Goal: Task Accomplishment & Management: Use online tool/utility

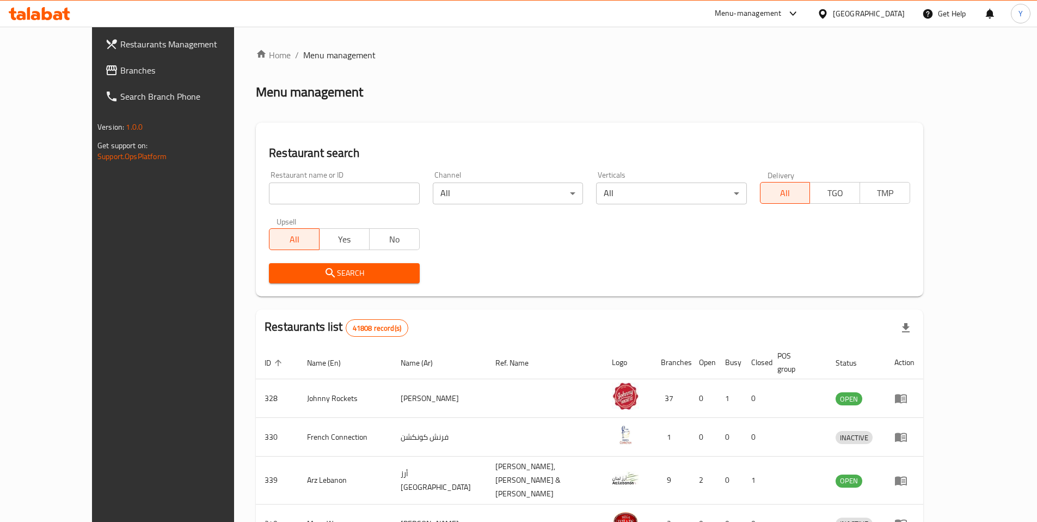
click at [296, 181] on div "Restaurant name or ID Restaurant name or ID" at bounding box center [344, 187] width 150 height 33
click at [293, 193] on input "search" at bounding box center [344, 193] width 150 height 22
paste input "14276"
type input "14276"
click button "Search" at bounding box center [344, 273] width 150 height 20
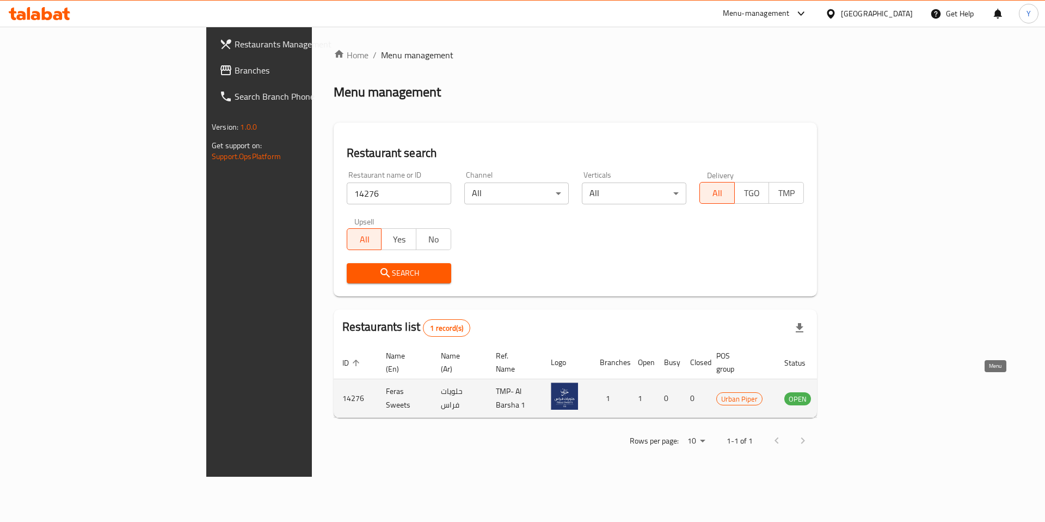
click at [854, 394] on icon "enhanced table" at bounding box center [848, 398] width 12 height 9
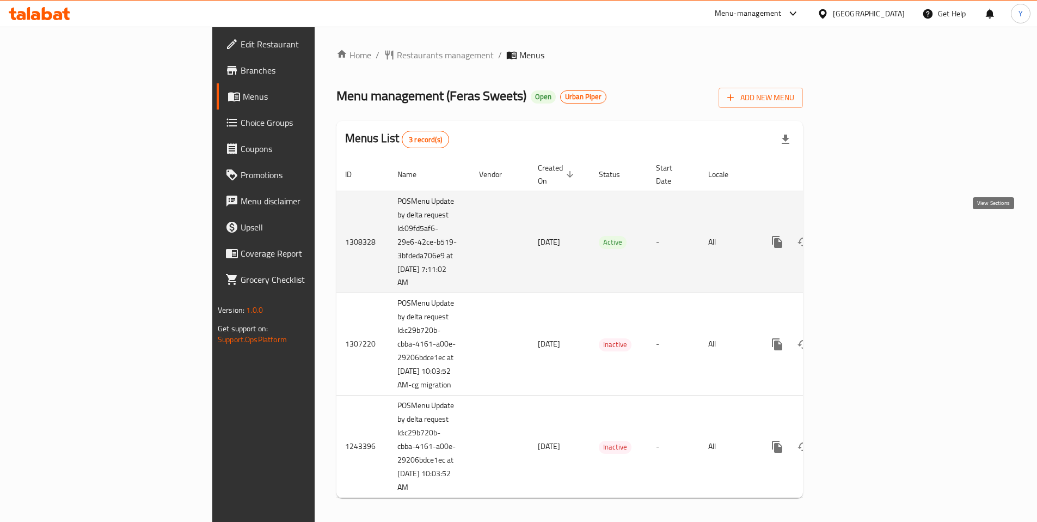
click at [863, 235] on icon "enhanced table" at bounding box center [855, 241] width 13 height 13
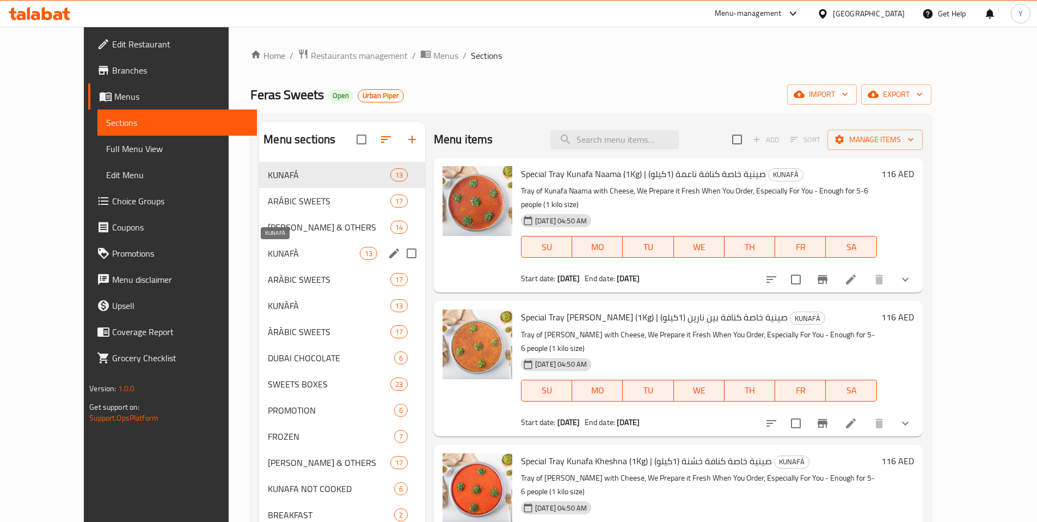
click at [268, 256] on span "KUNAFÀ" at bounding box center [313, 253] width 91 height 13
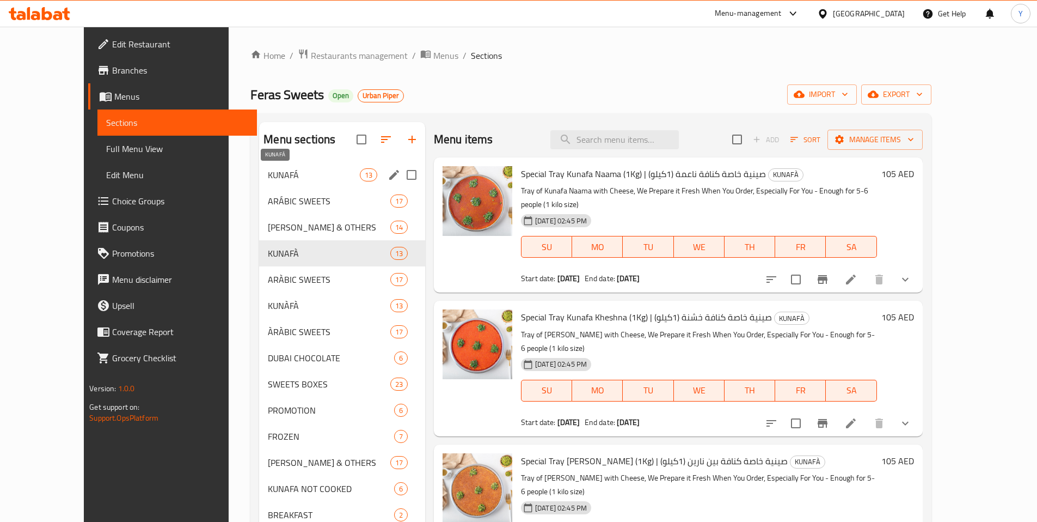
click at [268, 174] on span "KUNAFÁ" at bounding box center [313, 174] width 91 height 13
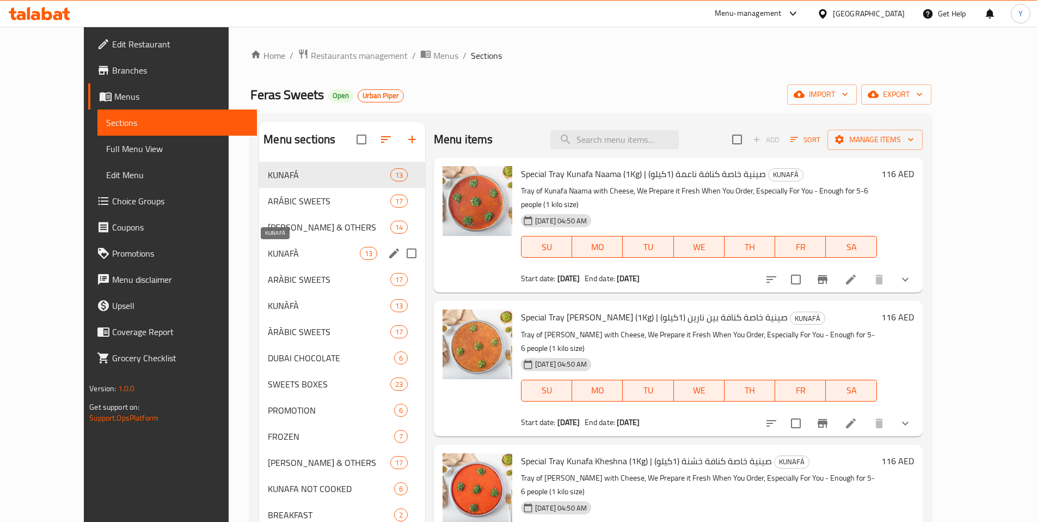
click at [268, 255] on span "KUNAFÀ" at bounding box center [313, 253] width 91 height 13
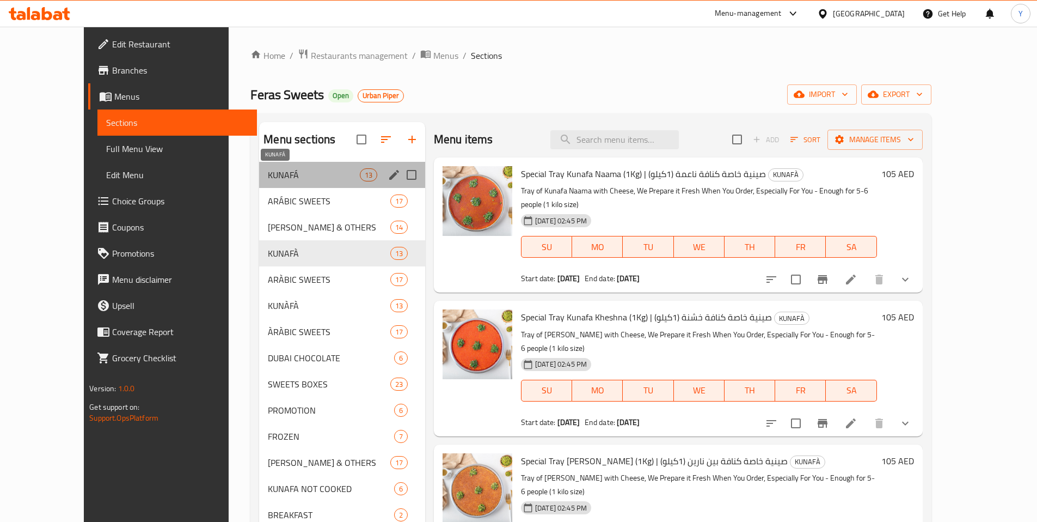
click at [270, 168] on span "KUNAFÁ" at bounding box center [313, 174] width 91 height 13
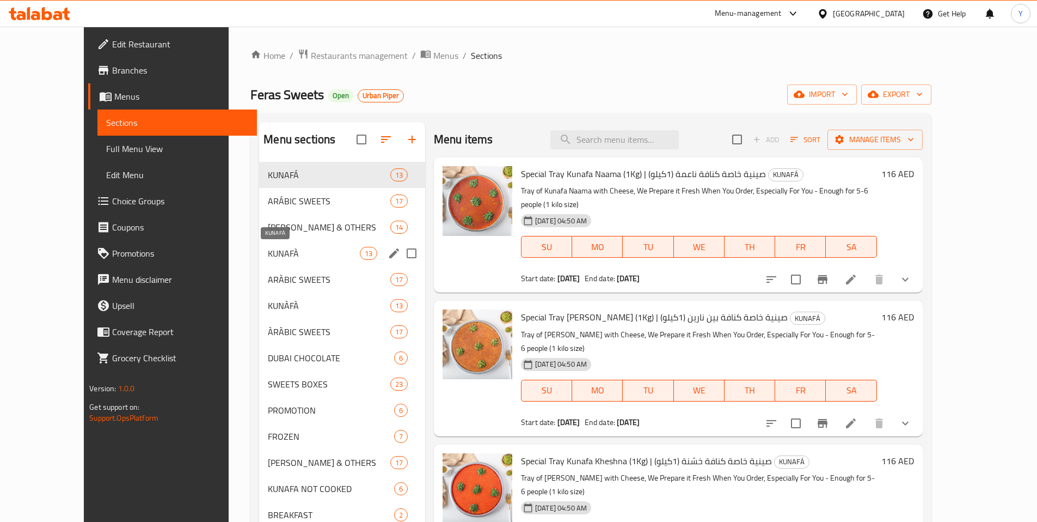
click at [268, 248] on span "KUNAFÀ" at bounding box center [313, 253] width 91 height 13
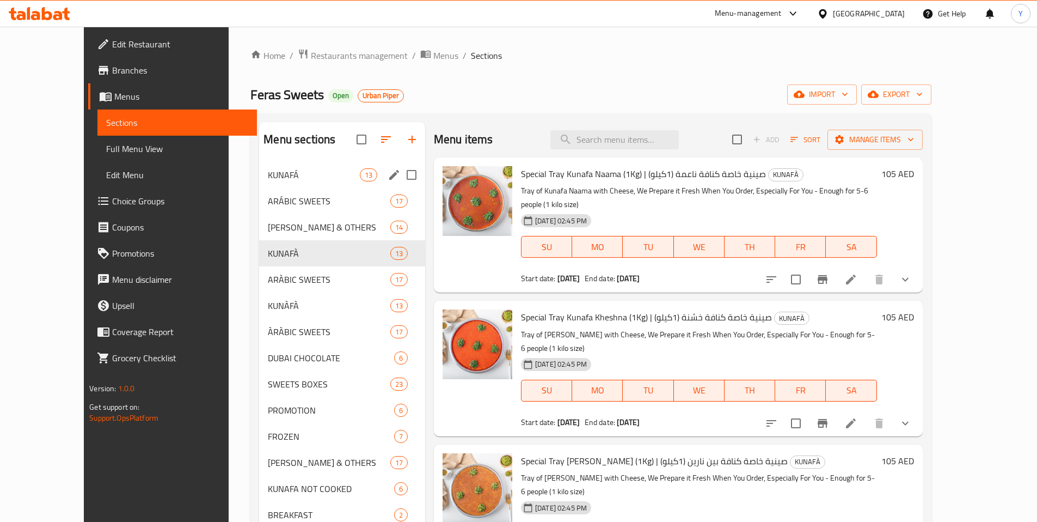
click at [275, 181] on div "KUNAFÁ 13" at bounding box center [342, 175] width 166 height 26
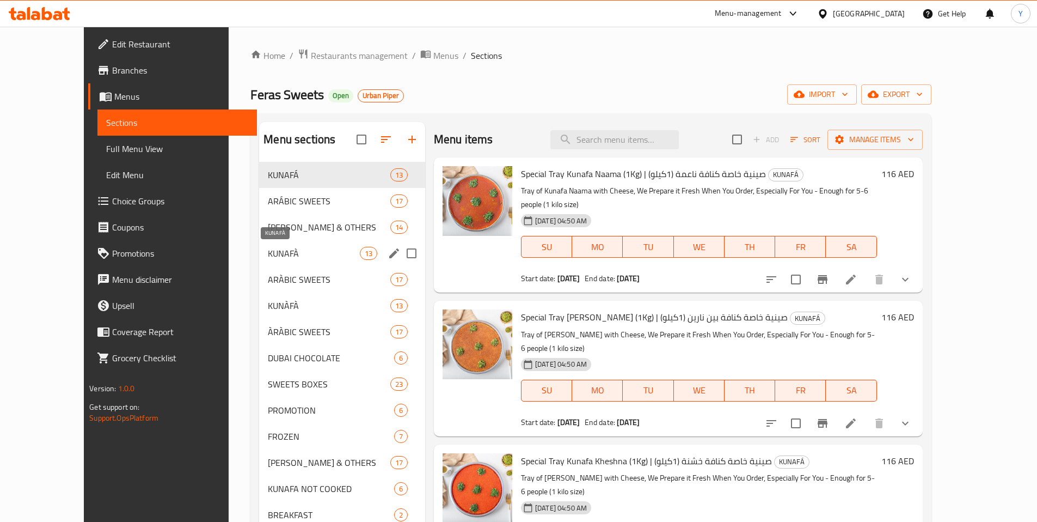
click at [268, 256] on span "KUNAFÀ" at bounding box center [313, 253] width 91 height 13
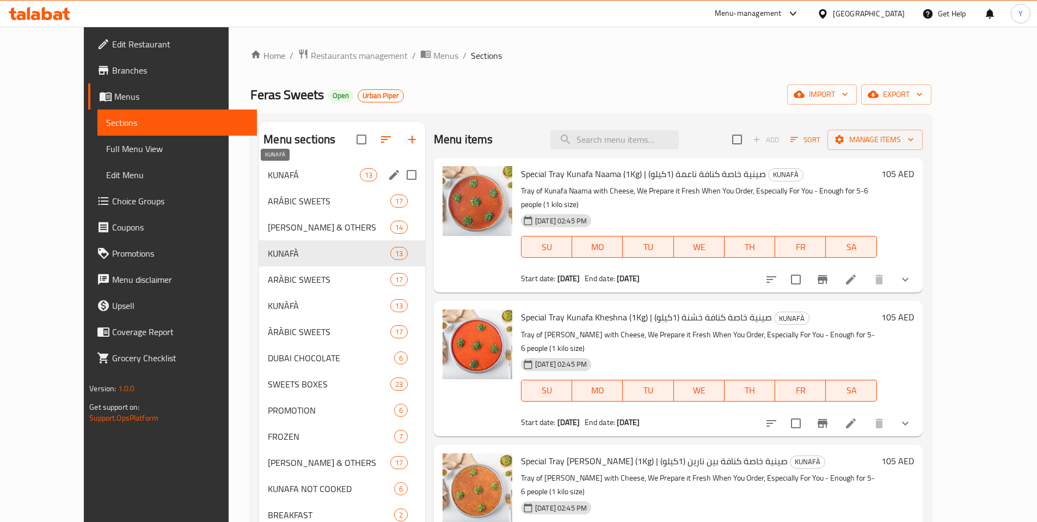
click at [283, 170] on span "KUNAFÁ" at bounding box center [313, 174] width 91 height 13
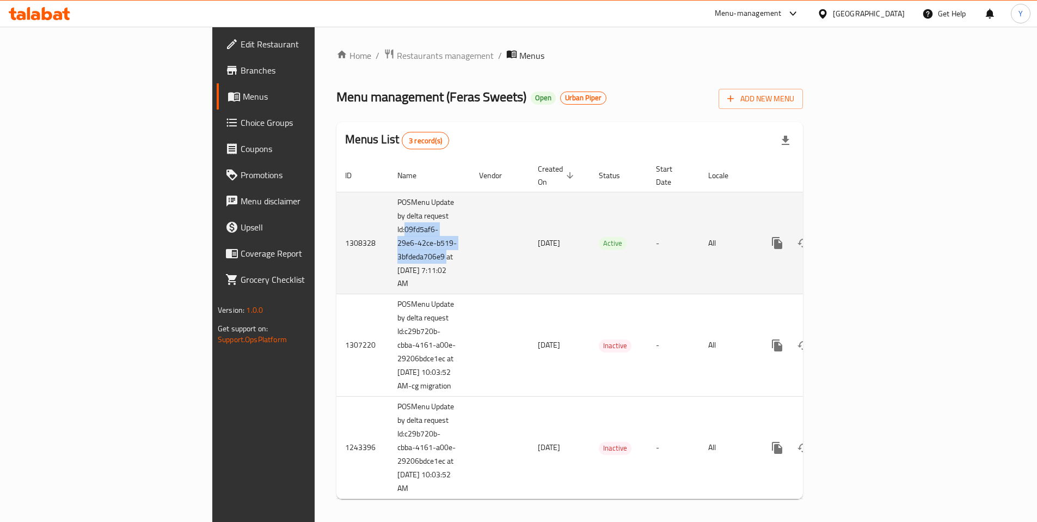
drag, startPoint x: 303, startPoint y: 242, endPoint x: 264, endPoint y: 218, distance: 46.7
click at [389, 218] on td "POSMenu Update by delta request Id:09fd5af6-29e6-42ce-b519-3bfdeda706e9 at 10/6…" at bounding box center [430, 243] width 82 height 102
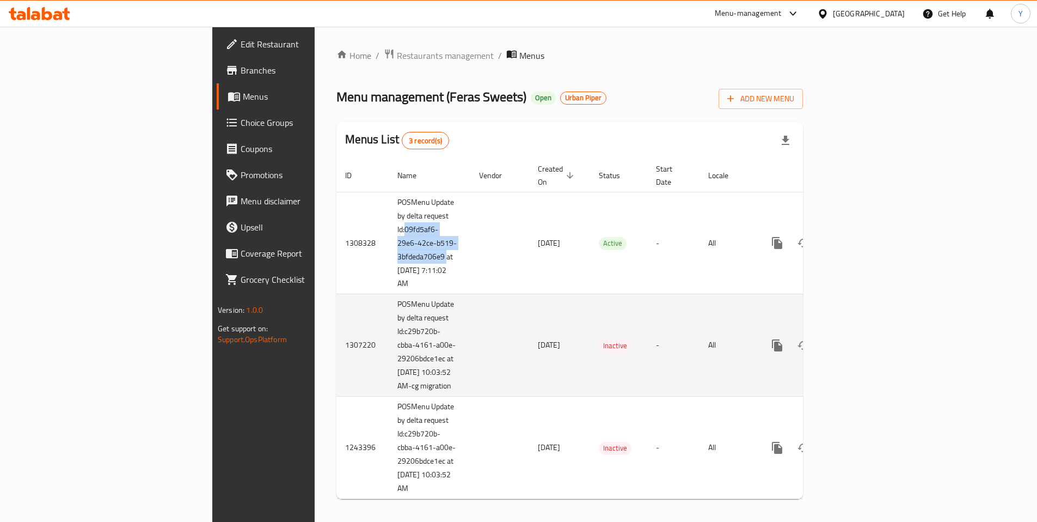
copy td "09fd5af6-29e6-42ce-b519-3bfdeda706e9"
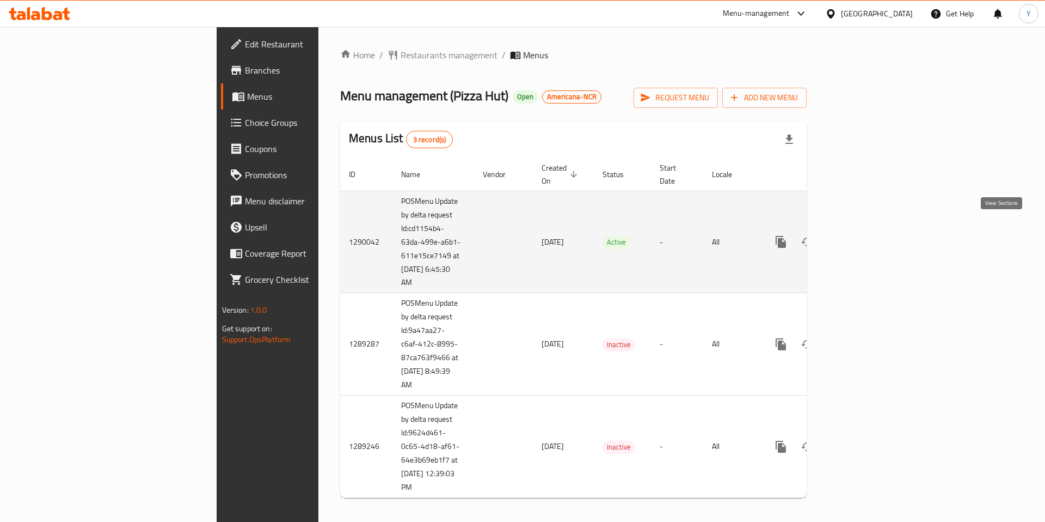
click at [866, 235] on icon "enhanced table" at bounding box center [859, 241] width 13 height 13
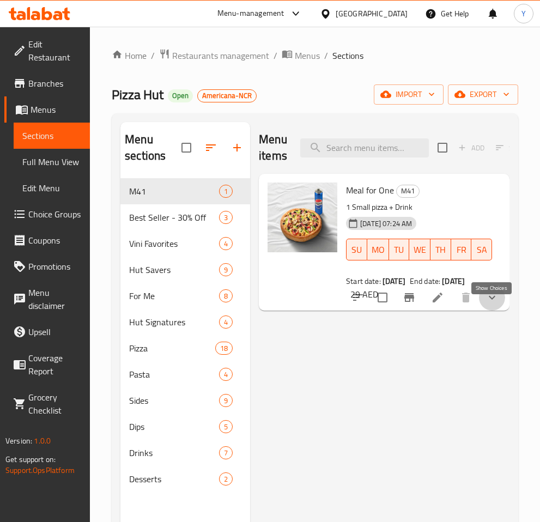
click at [493, 299] on icon "show more" at bounding box center [491, 298] width 7 height 4
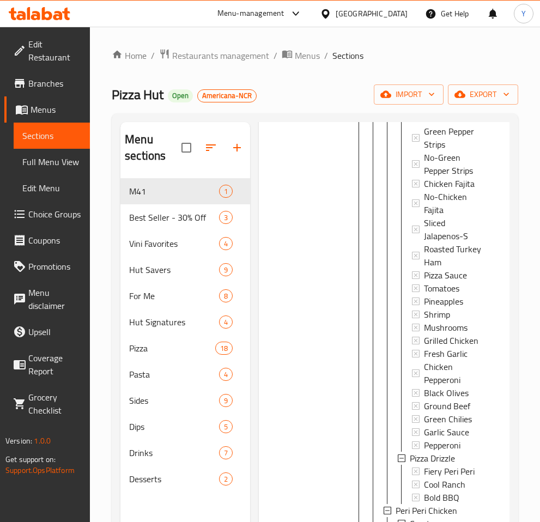
scroll to position [152, 0]
